Goal: Transaction & Acquisition: Purchase product/service

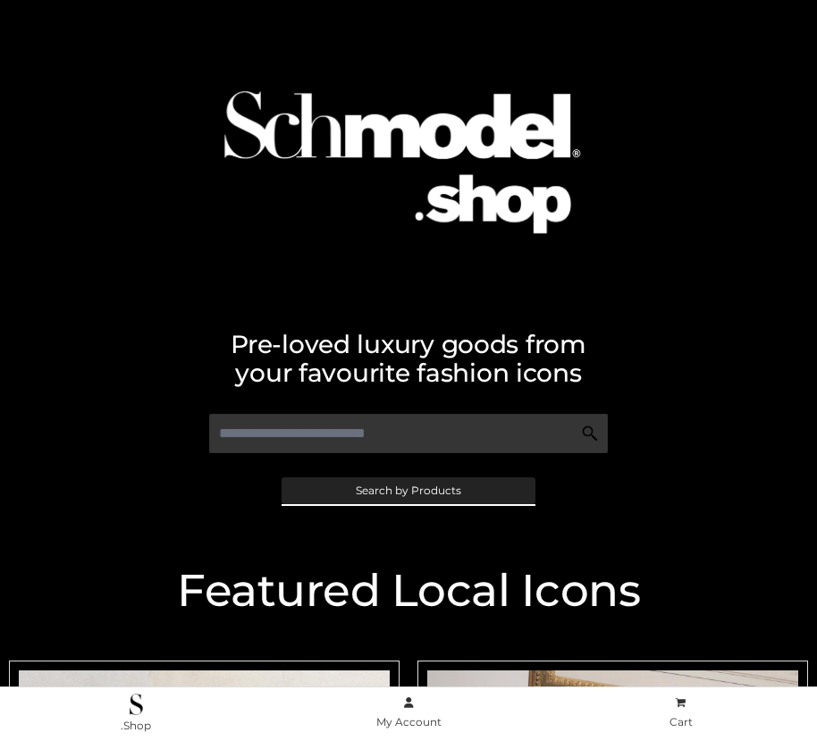
click at [408, 490] on span "Search by Products" at bounding box center [408, 490] width 105 height 11
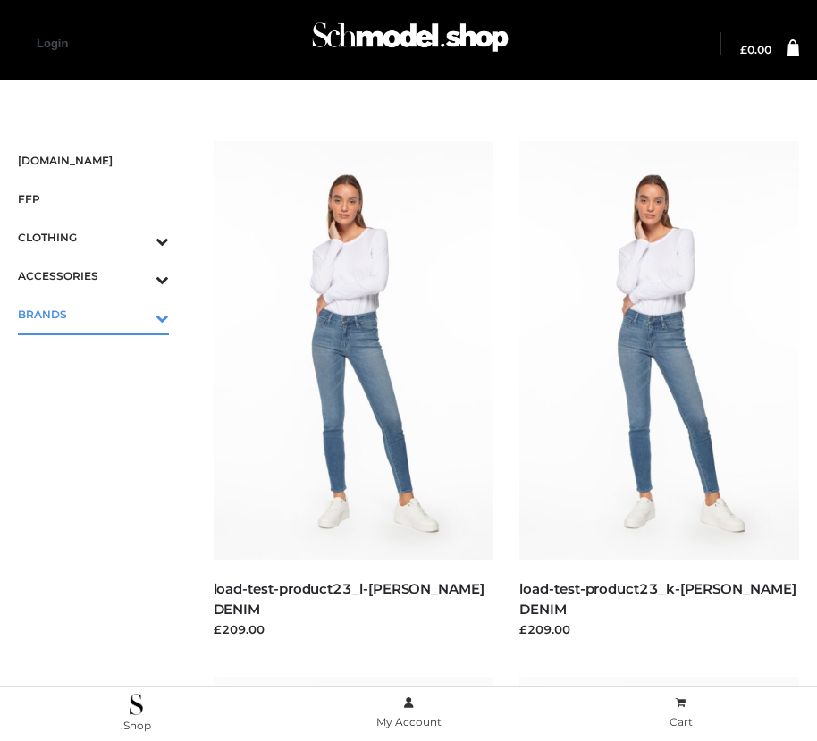
click at [137, 314] on icon "Toggle Submenu" at bounding box center [69, 317] width 200 height 21
click at [102, 391] on span "PARKERSMITH" at bounding box center [102, 391] width 133 height 21
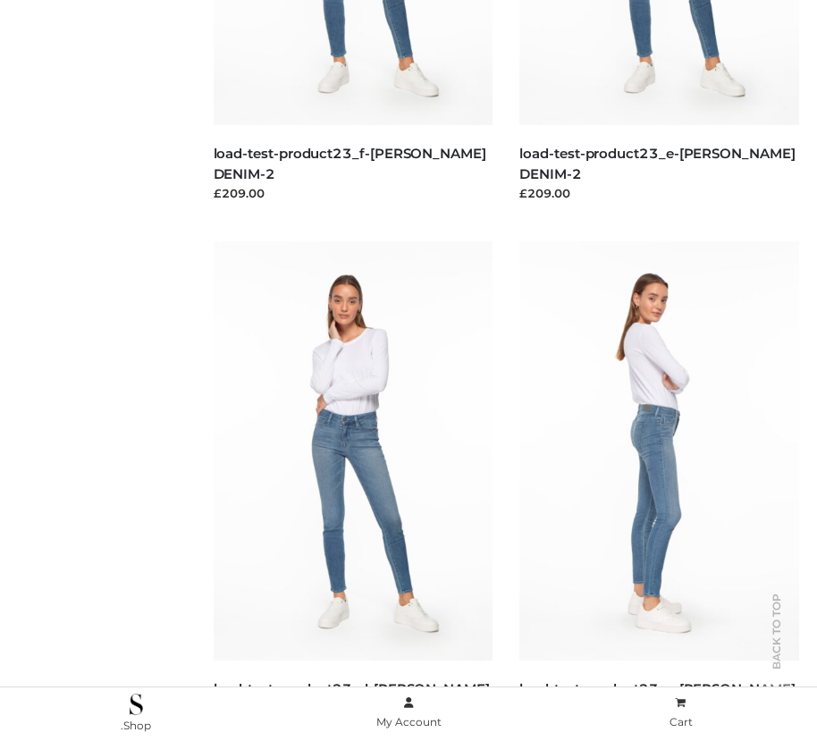
click at [659, 491] on img at bounding box center [659, 450] width 280 height 419
